Goal: Information Seeking & Learning: Compare options

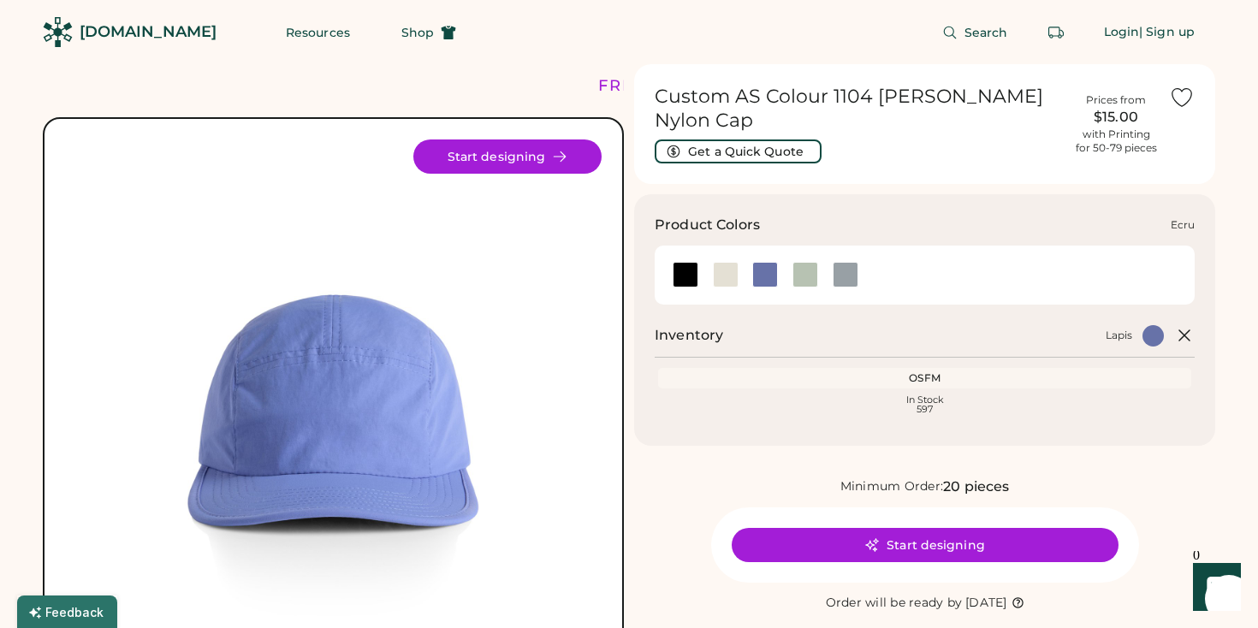
click at [722, 267] on div at bounding box center [726, 275] width 26 height 26
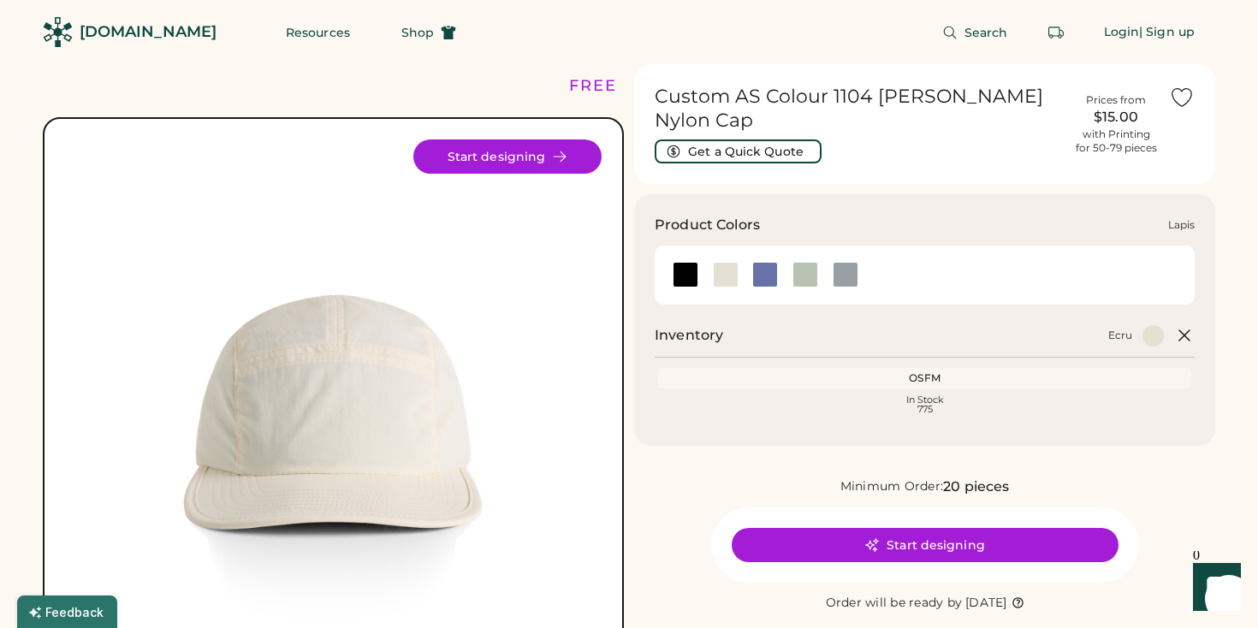
click at [766, 265] on div at bounding box center [765, 275] width 26 height 26
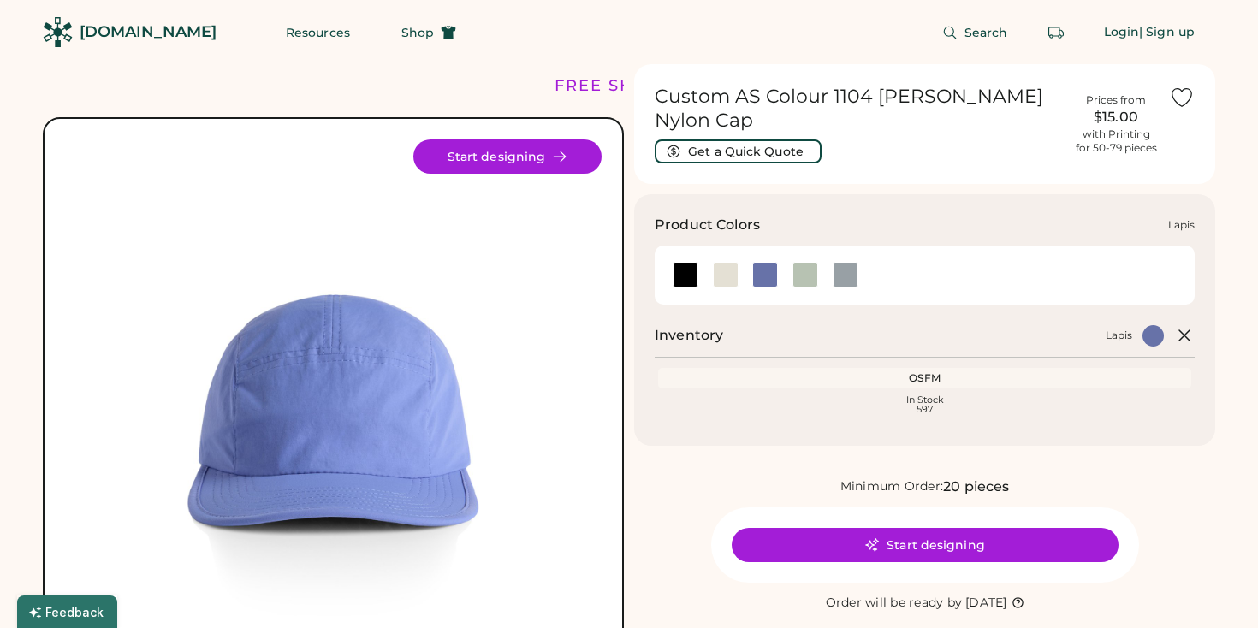
click at [789, 264] on div at bounding box center [804, 275] width 40 height 26
click at [811, 262] on div at bounding box center [805, 275] width 26 height 26
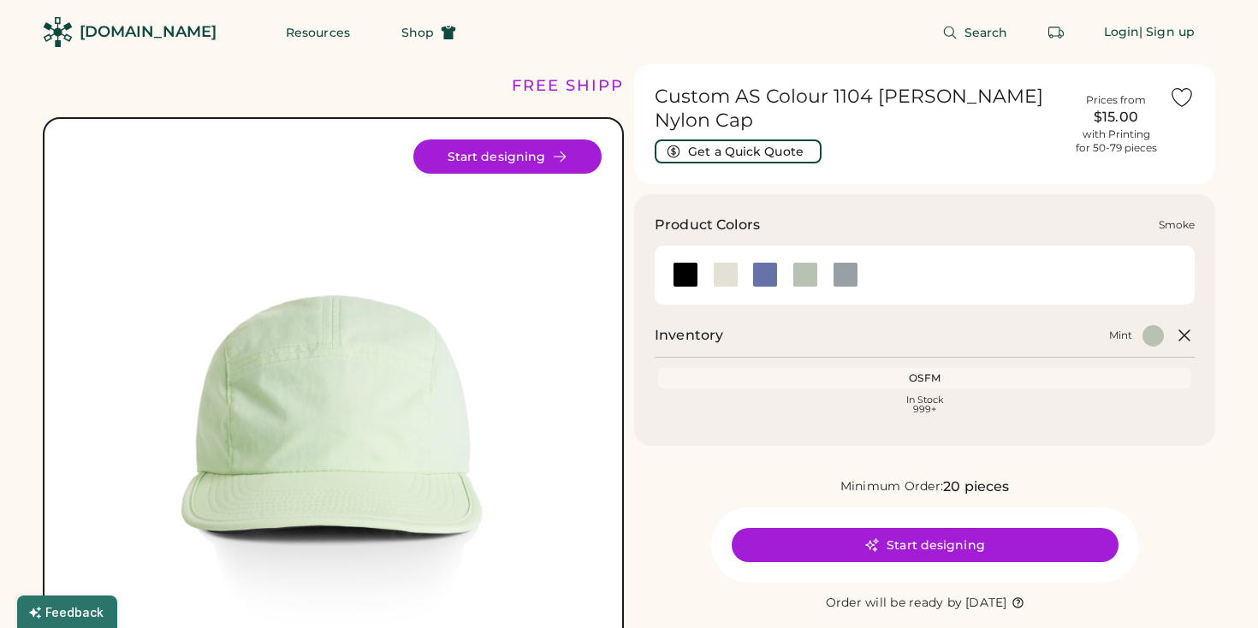
click at [841, 262] on div at bounding box center [845, 275] width 26 height 26
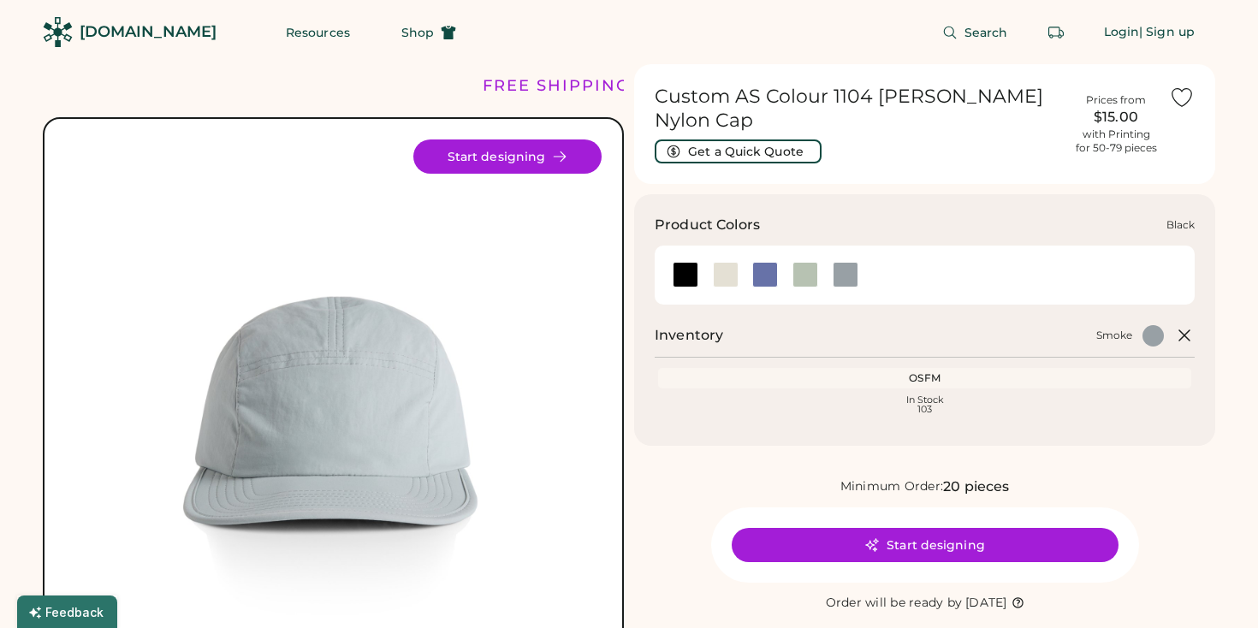
click at [694, 268] on div at bounding box center [685, 275] width 26 height 26
click at [678, 262] on div at bounding box center [685, 275] width 26 height 26
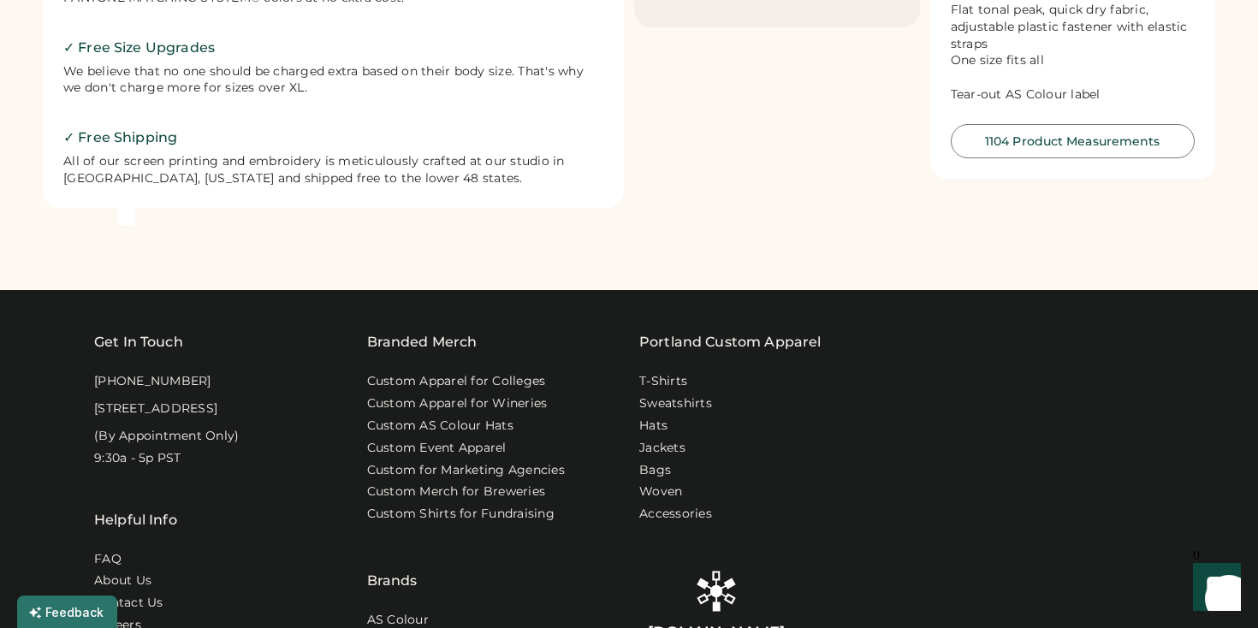
scroll to position [797, 0]
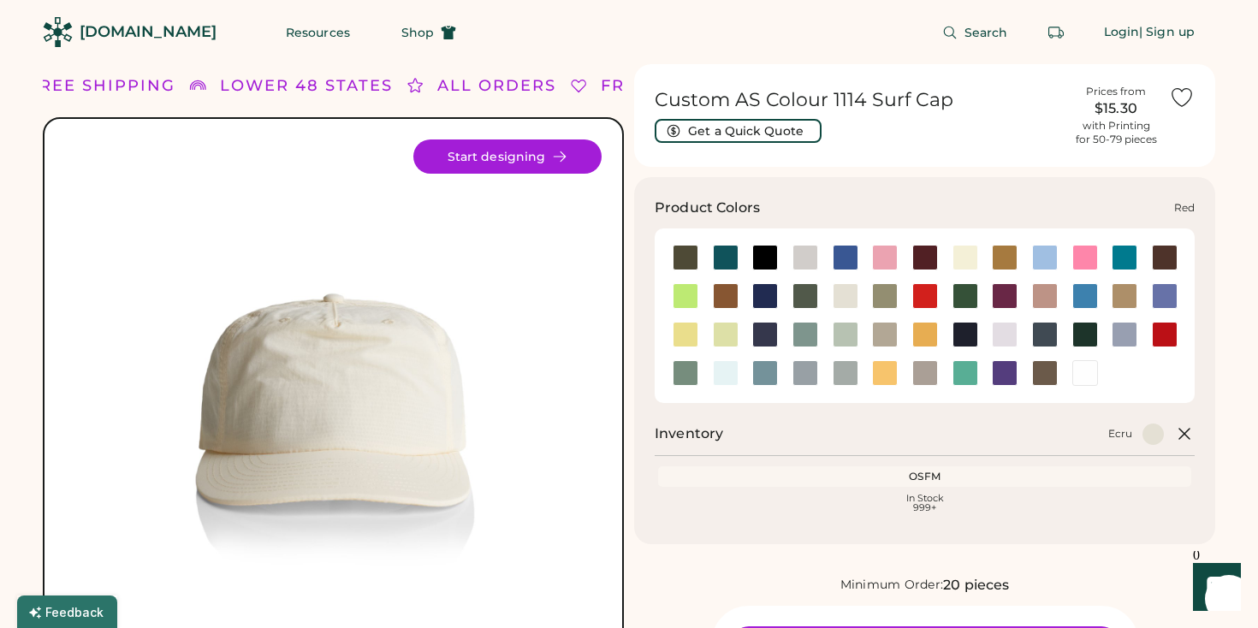
click at [1171, 345] on div at bounding box center [1164, 335] width 26 height 26
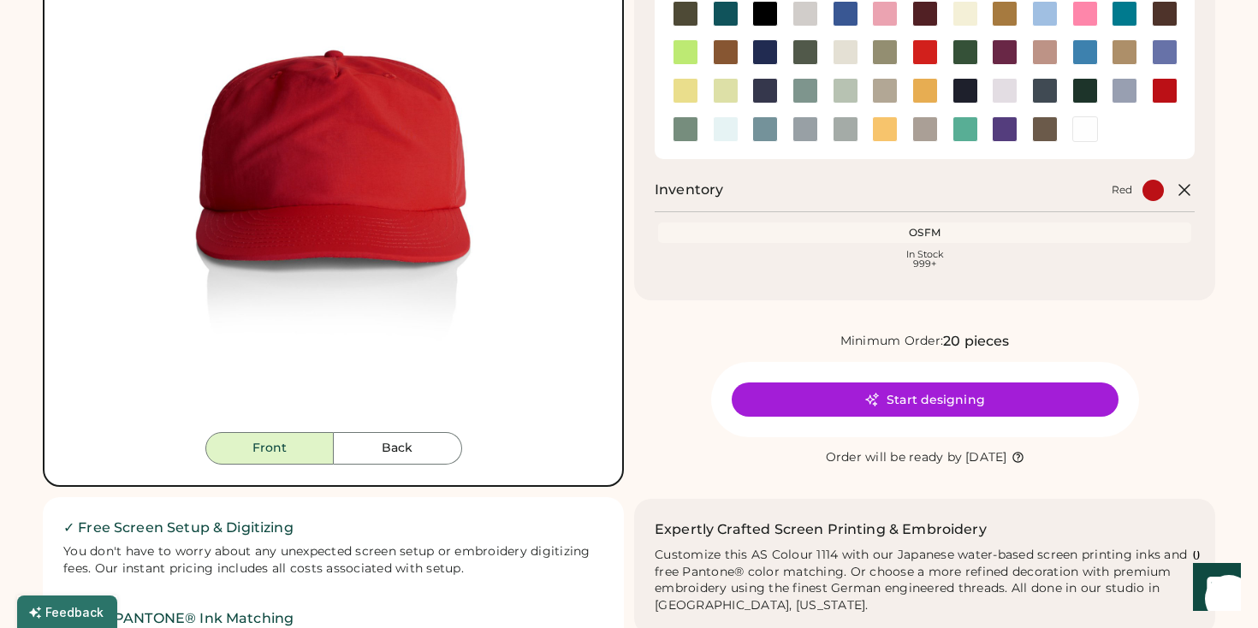
scroll to position [250, 0]
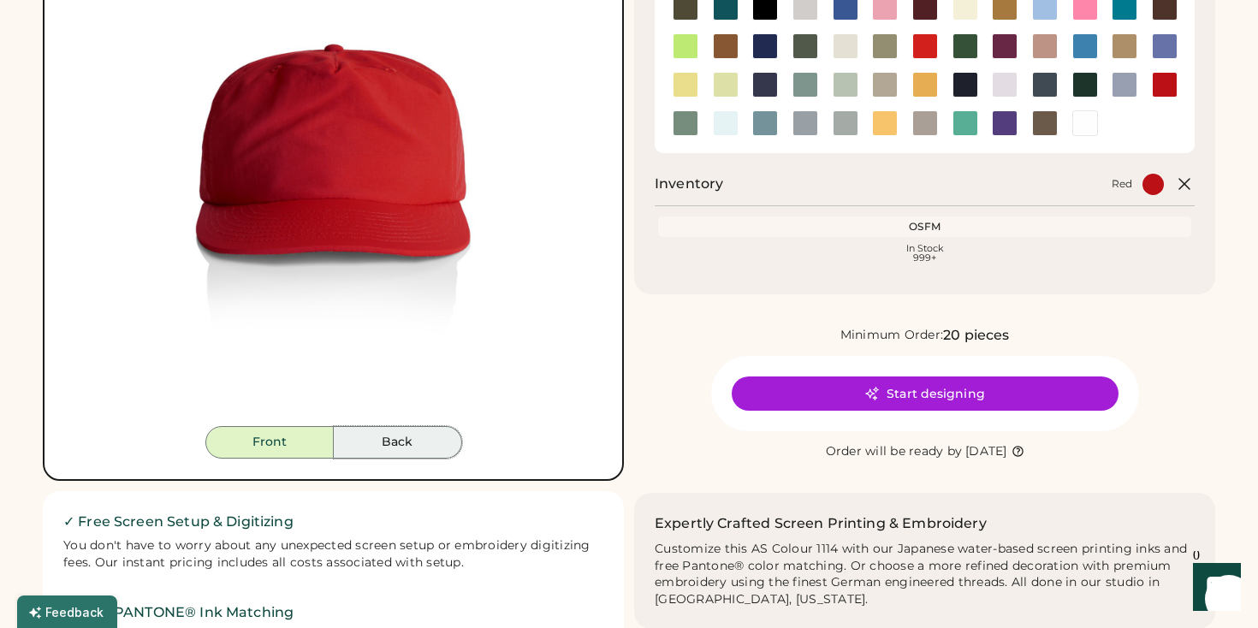
click at [395, 447] on button "Back" at bounding box center [398, 442] width 128 height 33
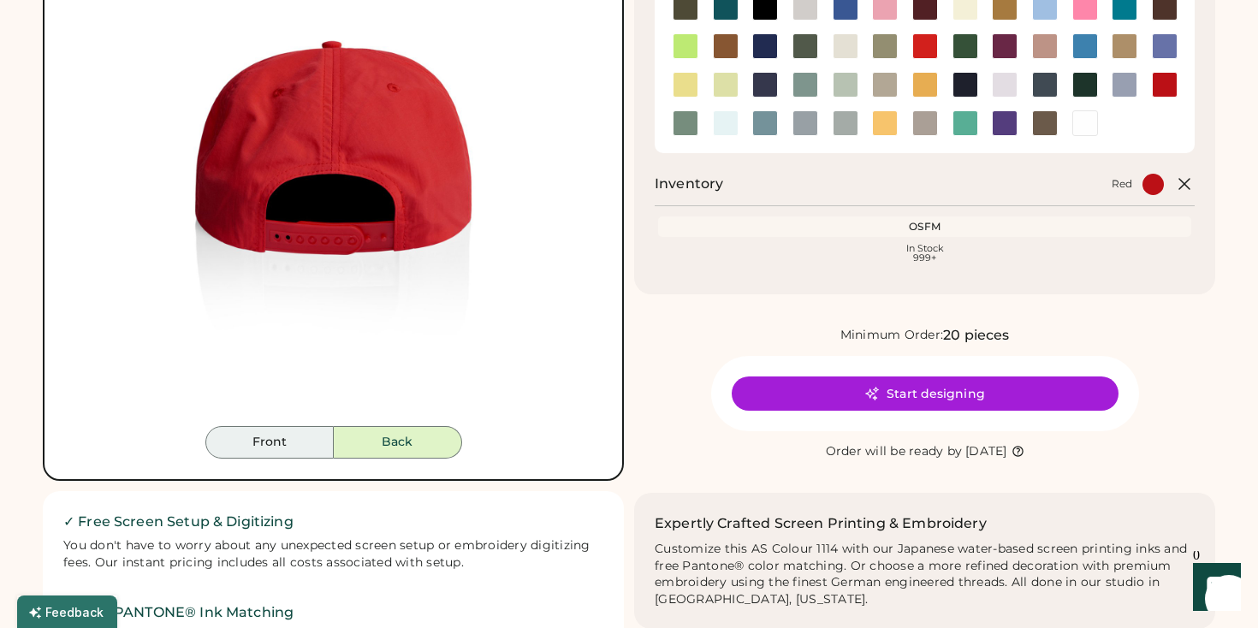
click at [289, 450] on button "Front" at bounding box center [269, 442] width 128 height 33
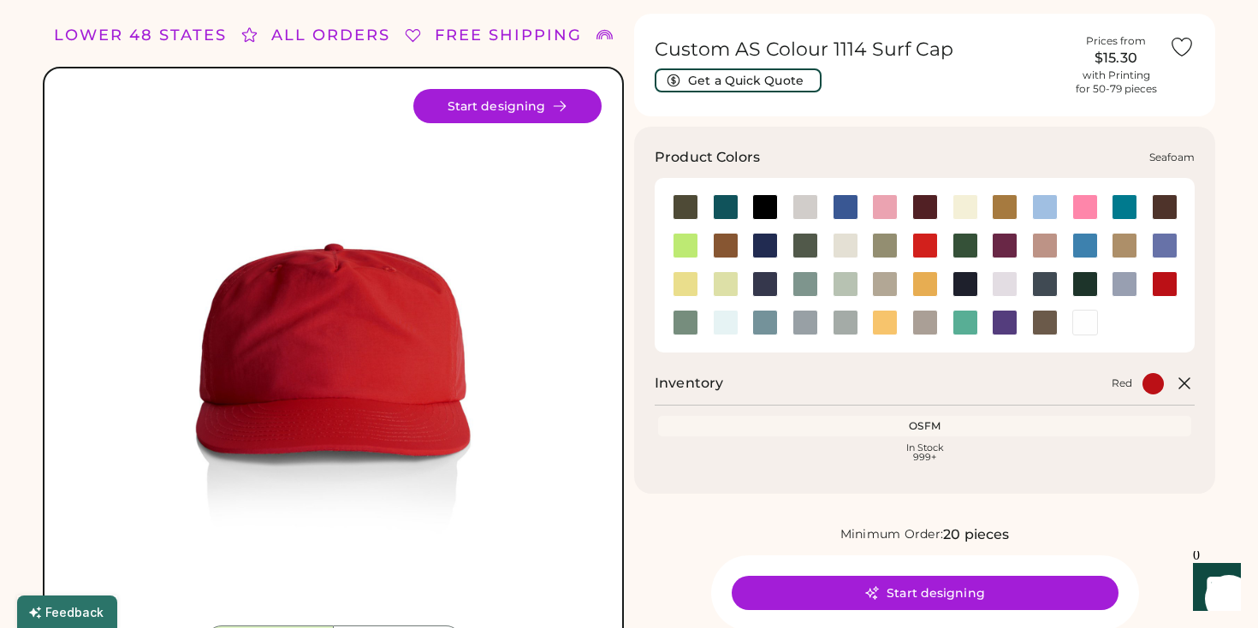
scroll to position [0, 0]
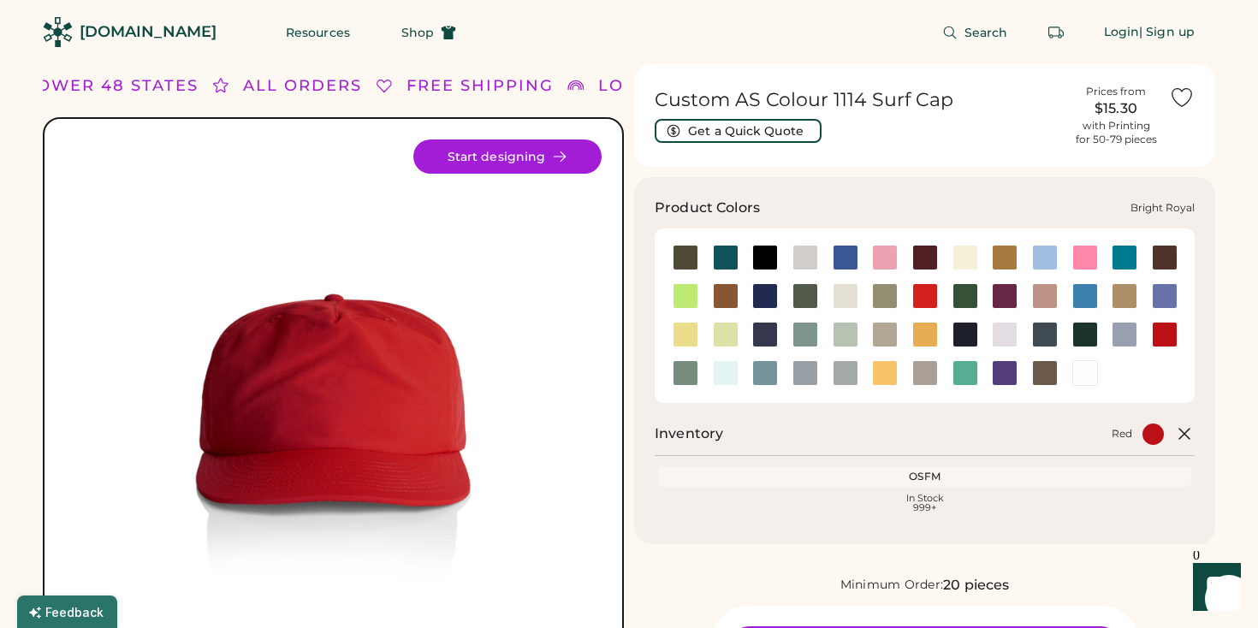
click at [843, 252] on div at bounding box center [845, 258] width 26 height 26
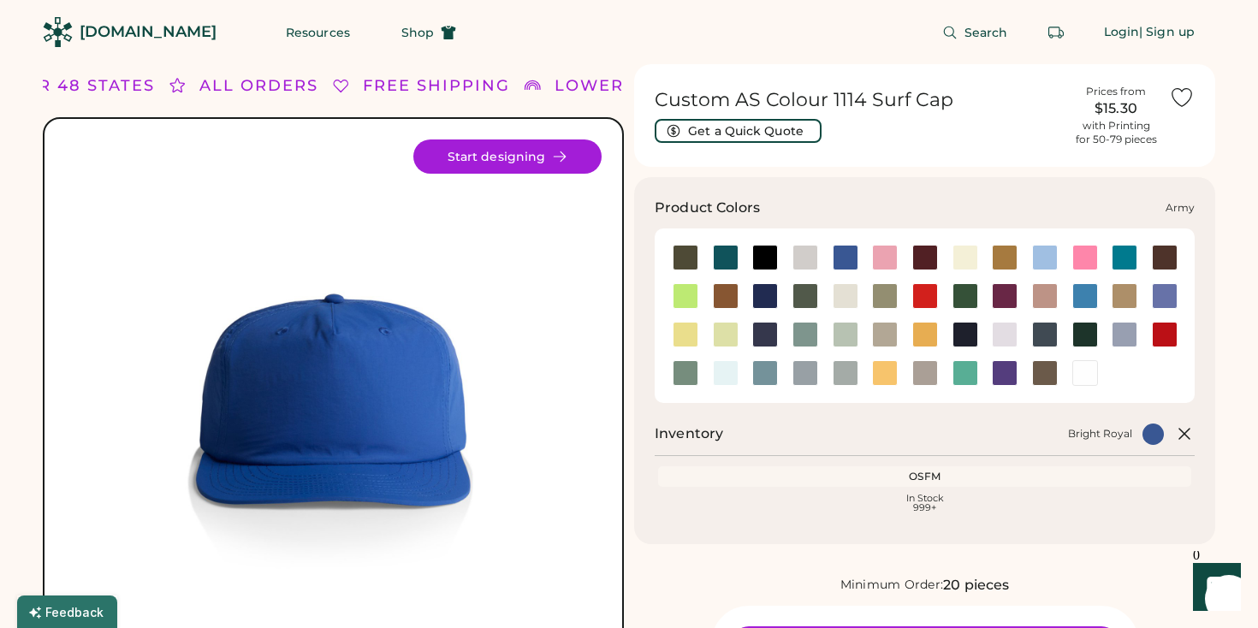
click at [689, 263] on div at bounding box center [685, 258] width 26 height 26
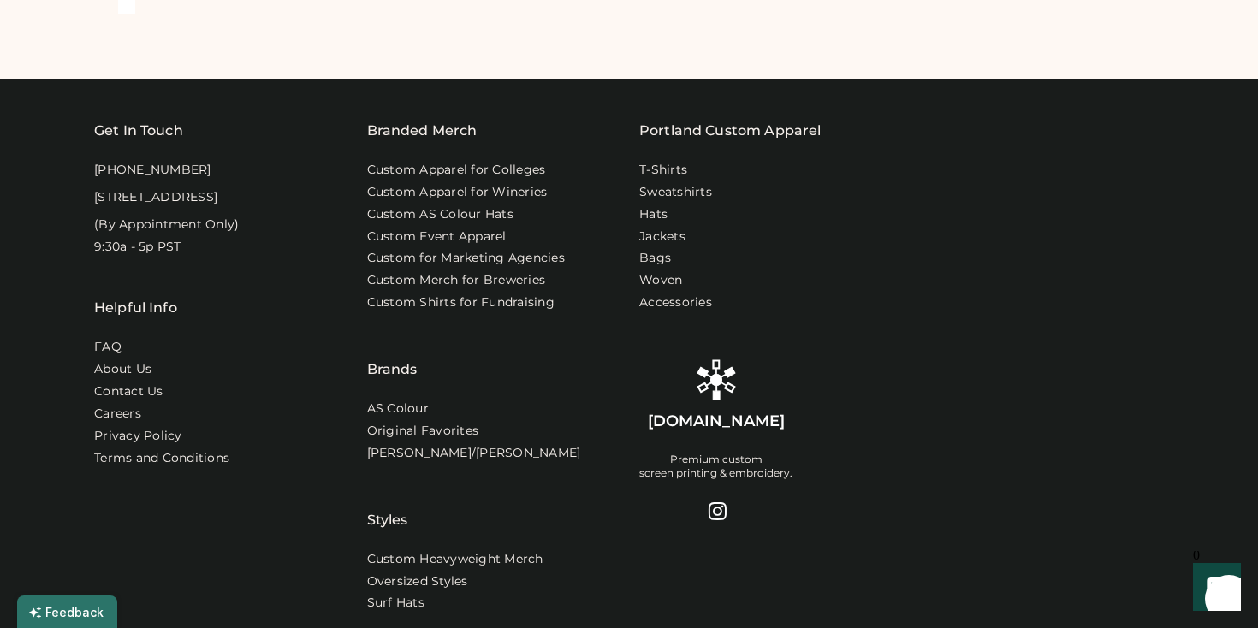
scroll to position [1607, 0]
